Goal: Communication & Community: Answer question/provide support

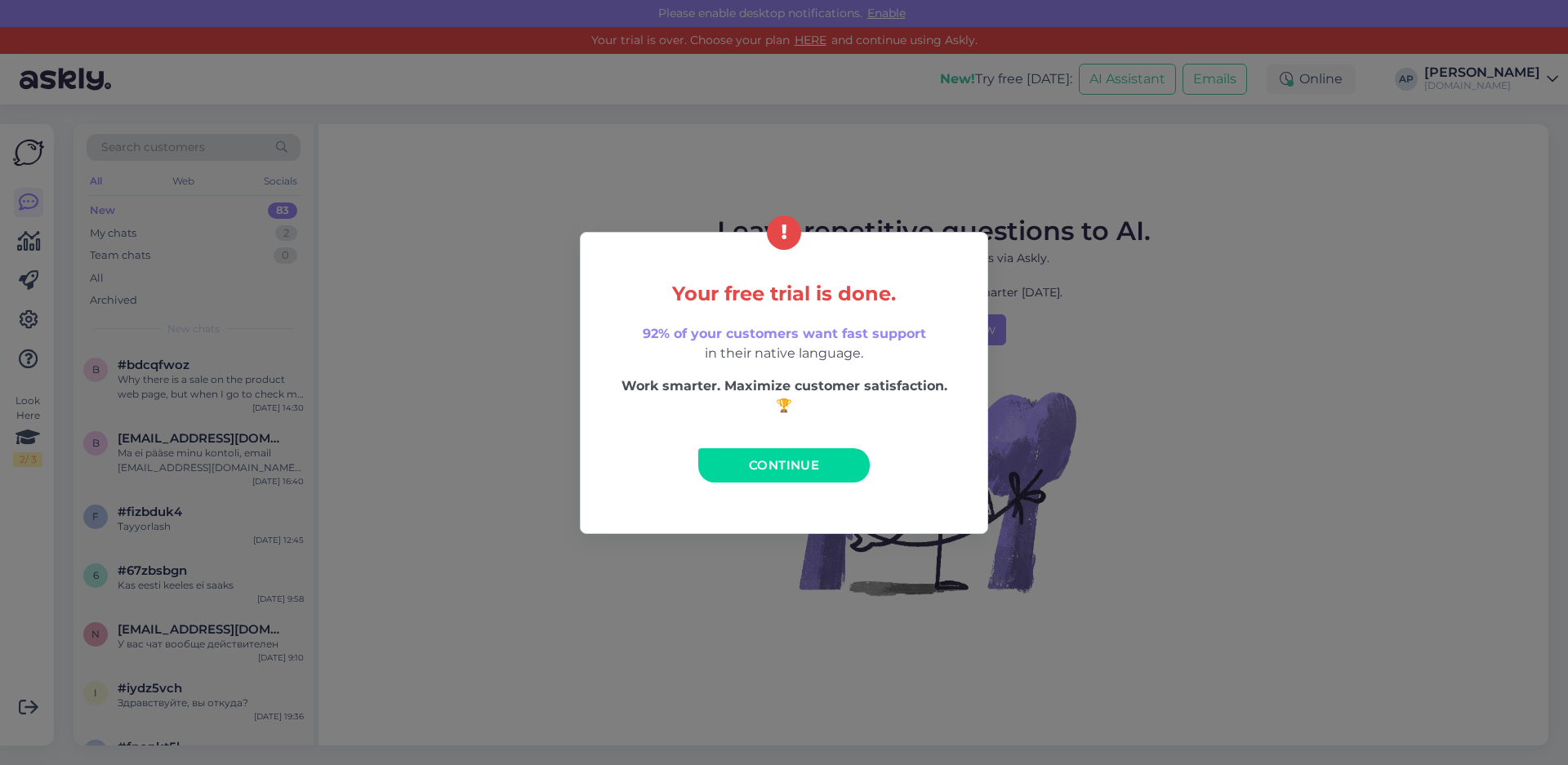
click at [784, 463] on span "Continue" at bounding box center [784, 465] width 70 height 15
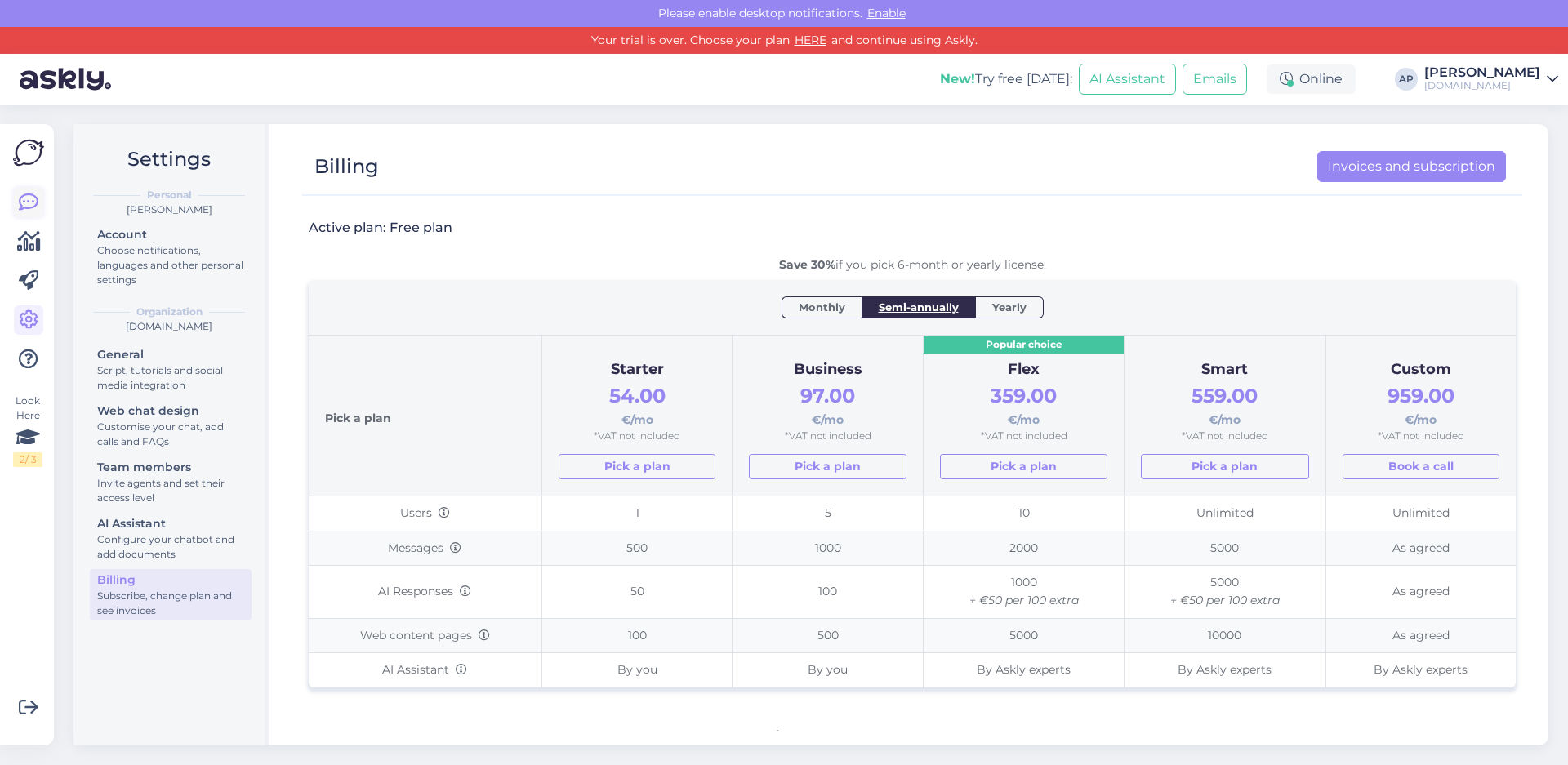
click at [24, 203] on icon at bounding box center [28, 202] width 19 height 19
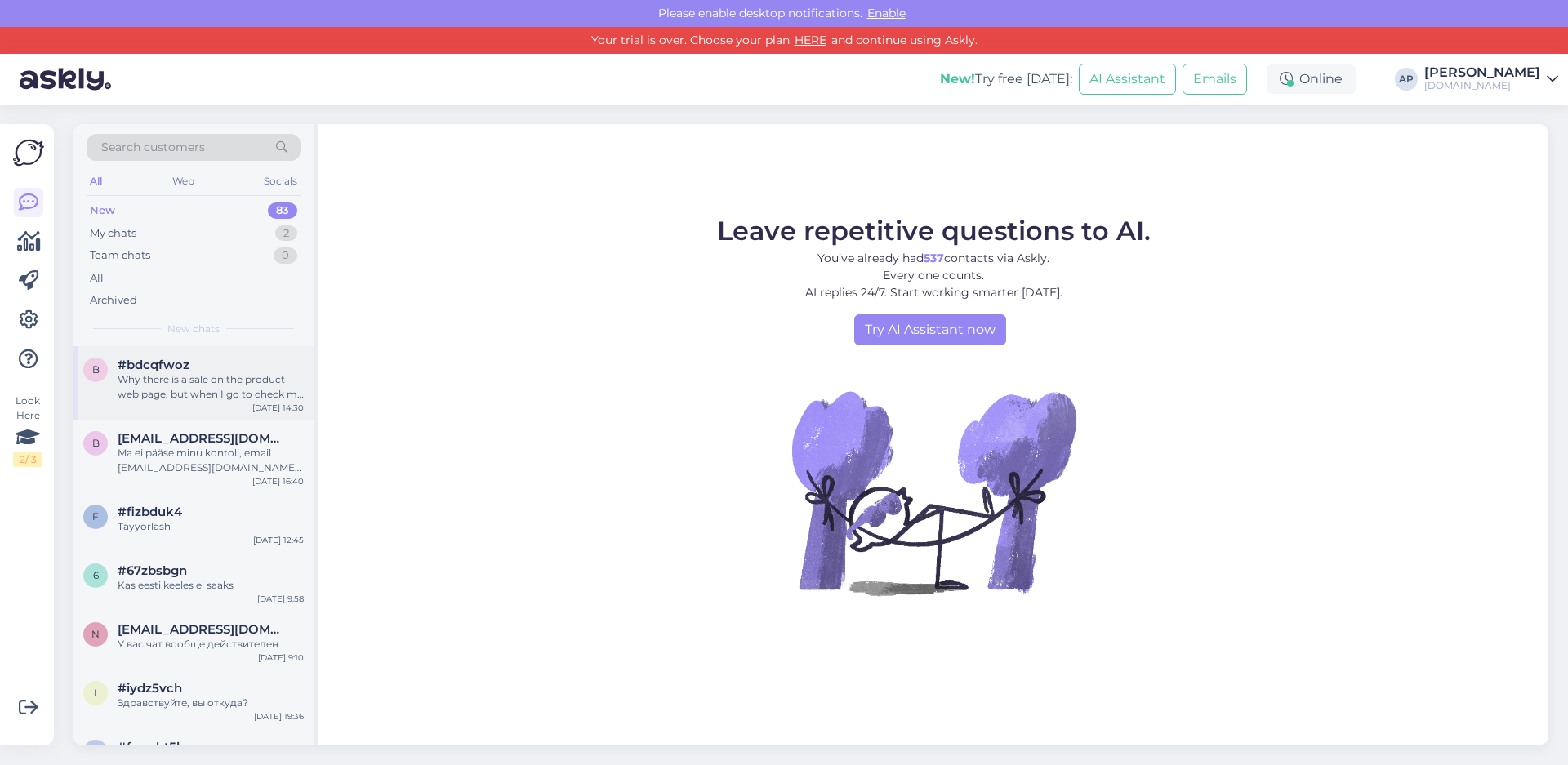
click at [219, 400] on div "Why there is a sale on the product web page, but when I go to check my goods, t…" at bounding box center [211, 387] width 186 height 30
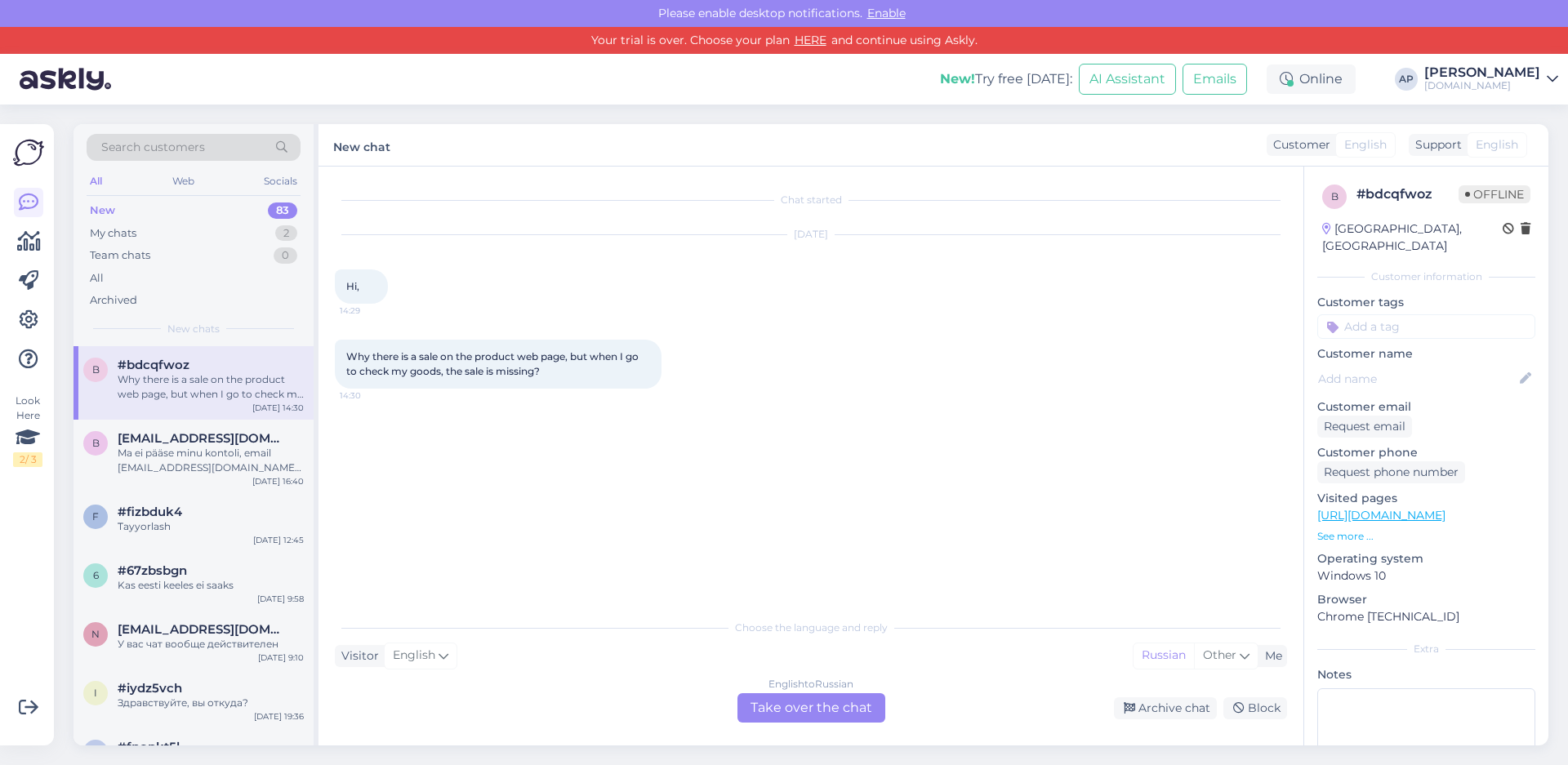
click at [796, 701] on div "English to Russian Take over the chat" at bounding box center [812, 707] width 147 height 30
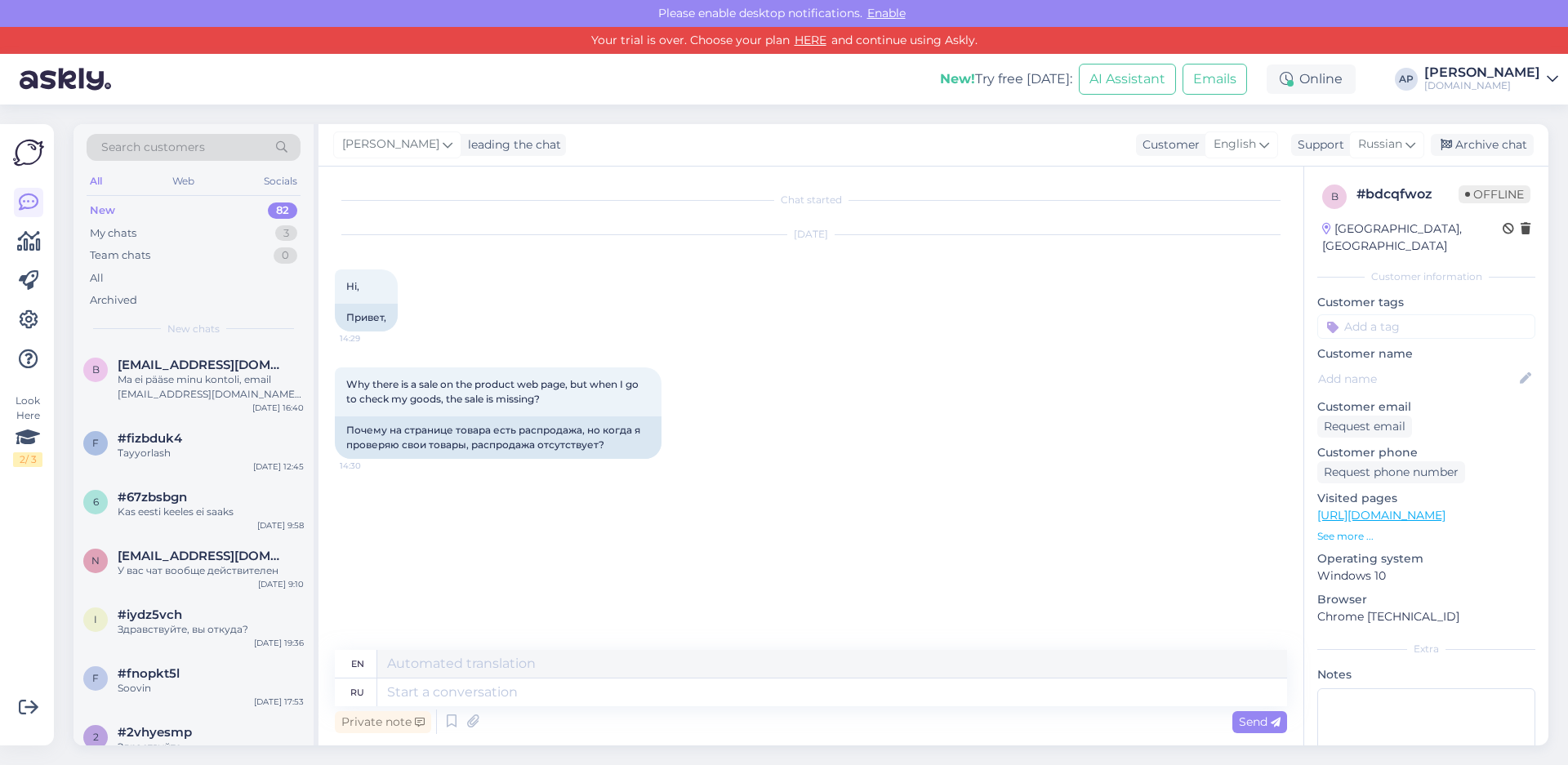
click at [98, 209] on div "New" at bounding box center [103, 210] width 25 height 16
click at [104, 231] on div "My chats" at bounding box center [113, 233] width 47 height 16
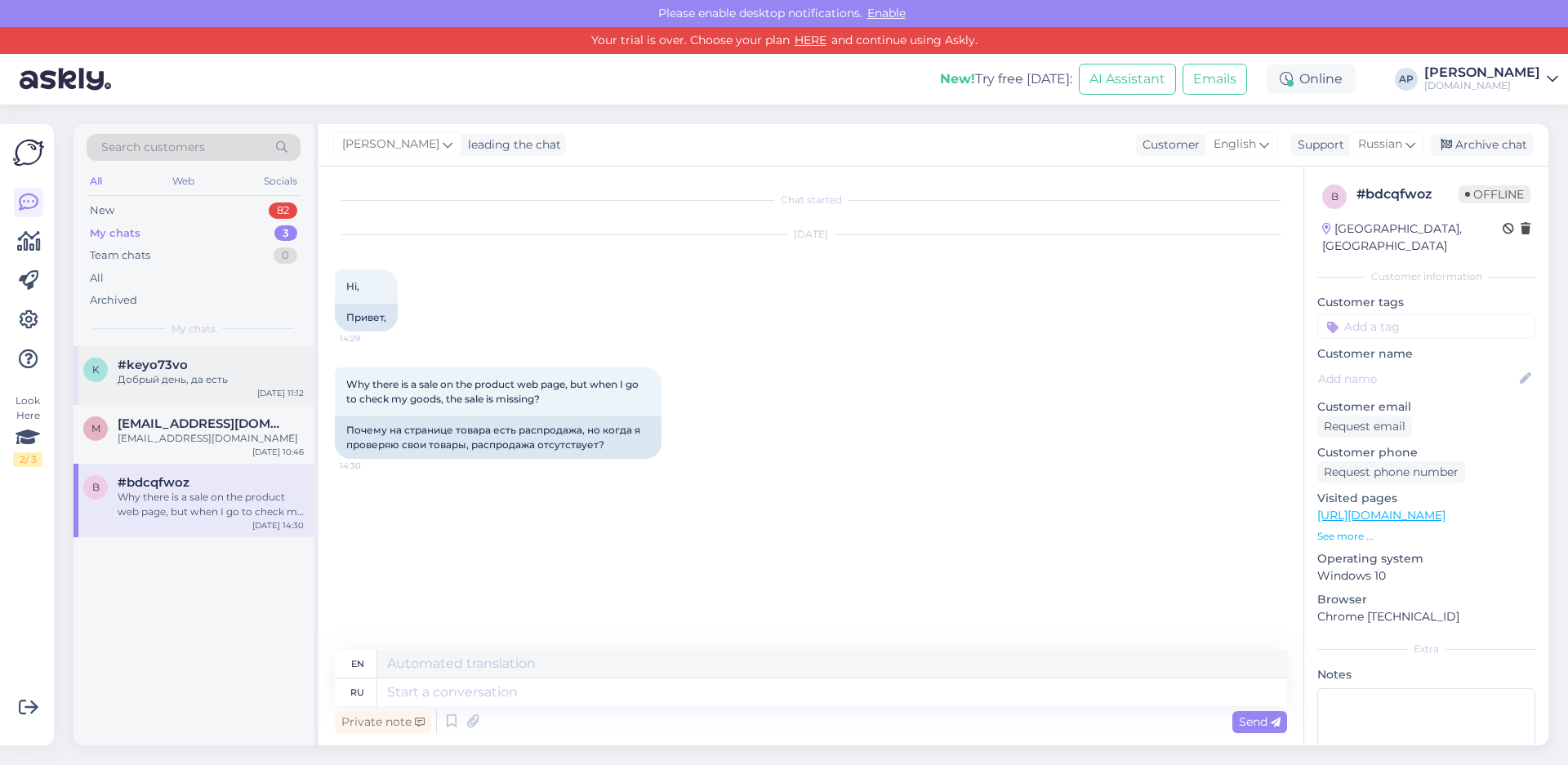
click at [193, 385] on div "Добрый день, да есть" at bounding box center [211, 380] width 186 height 14
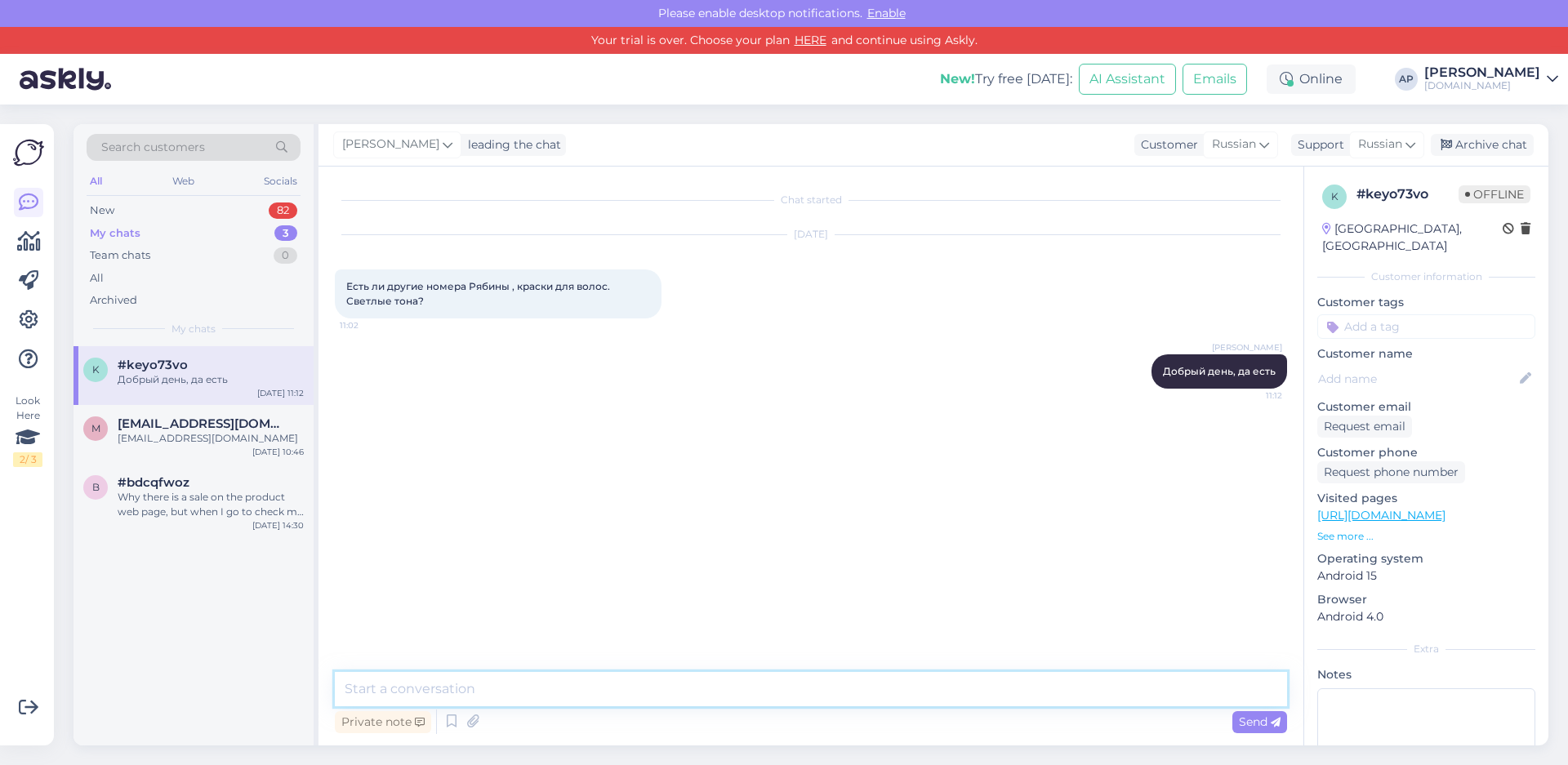
paste textarea "[URL][DOMAIN_NAME]"
type textarea "[URL][DOMAIN_NAME]"
type textarea "L"
type textarea "Добрый день, здесь вы найдете все оттенки!"
